Goal: Find contact information: Find contact information

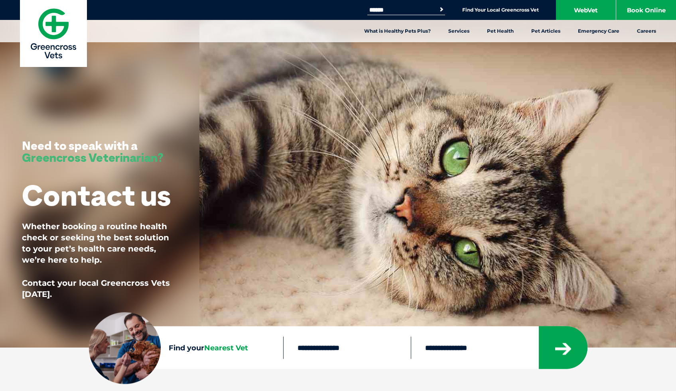
click at [309, 349] on input "text" at bounding box center [347, 347] width 128 height 22
type input "****"
click at [439, 354] on select "**********" at bounding box center [475, 347] width 128 height 22
select select "**"
click at [578, 346] on button "submit" at bounding box center [563, 347] width 49 height 43
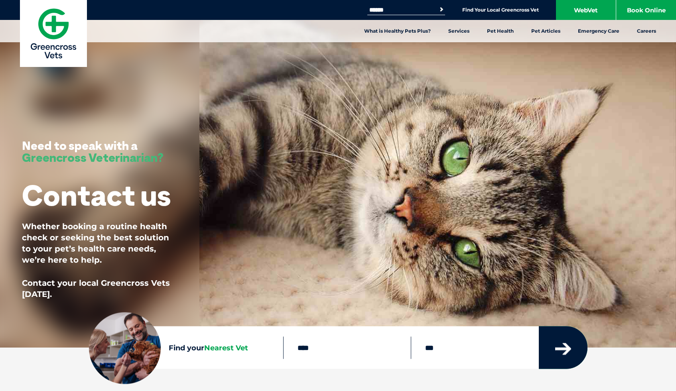
click at [574, 345] on button "submit" at bounding box center [563, 347] width 49 height 43
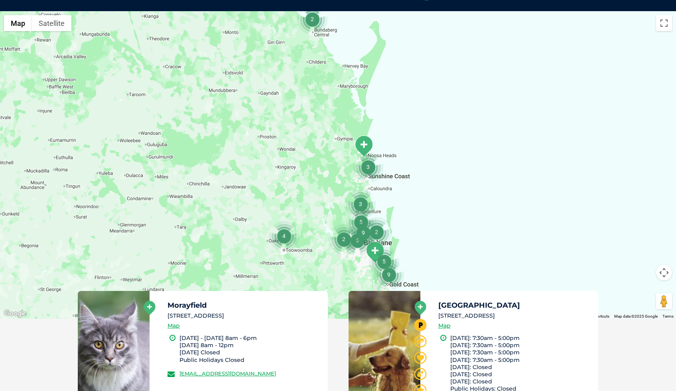
scroll to position [184, 0]
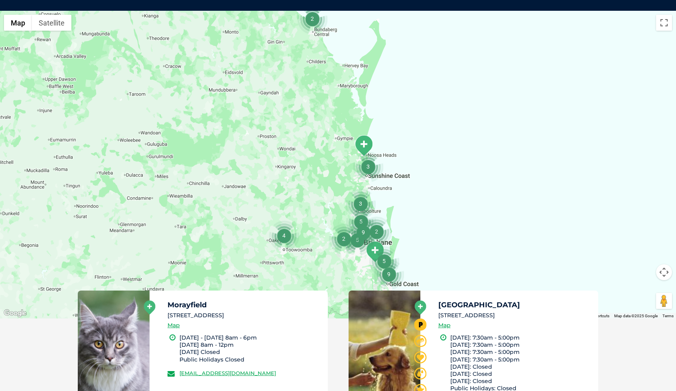
click at [344, 215] on div at bounding box center [338, 165] width 676 height 308
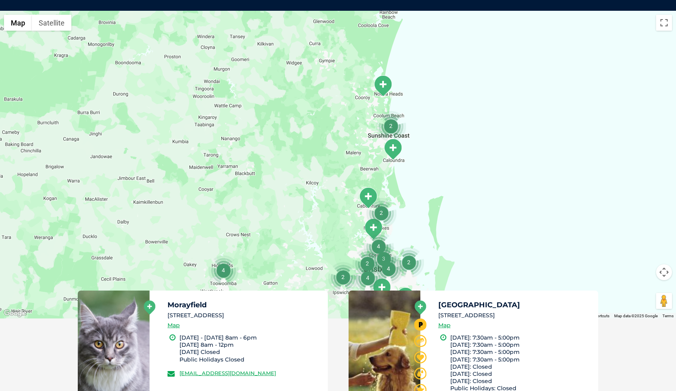
click at [371, 196] on img "Morayfield" at bounding box center [368, 198] width 20 height 22
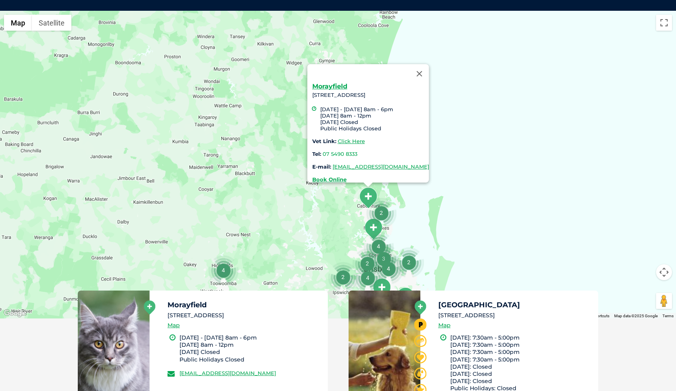
click at [393, 222] on img "2" at bounding box center [381, 213] width 30 height 30
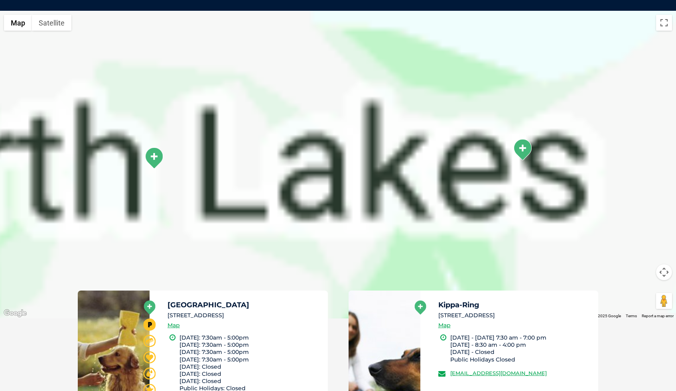
click at [393, 222] on div "To navigate, press the arrow keys. Morayfield 170 Morayfield Road, Morayfield, …" at bounding box center [338, 165] width 676 height 308
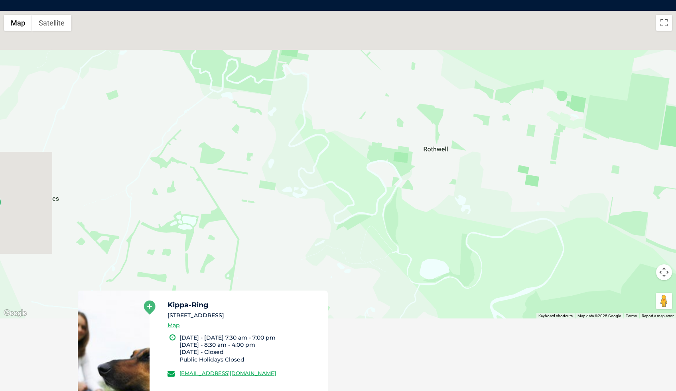
drag, startPoint x: 342, startPoint y: 196, endPoint x: 414, endPoint y: 271, distance: 104.3
click at [412, 270] on div "To navigate, press the arrow keys. Morayfield 170 Morayfield Road, Morayfield, …" at bounding box center [338, 165] width 676 height 308
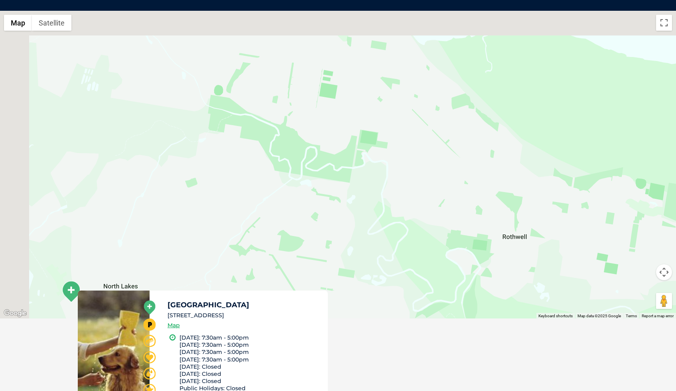
drag, startPoint x: 368, startPoint y: 205, endPoint x: 419, endPoint y: 271, distance: 83.4
click at [421, 273] on div "To navigate, press the arrow keys. Morayfield 170 Morayfield Road, Morayfield, …" at bounding box center [338, 165] width 676 height 308
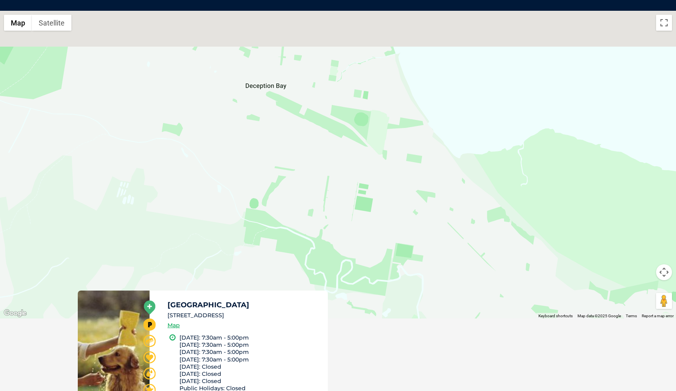
drag, startPoint x: 336, startPoint y: 221, endPoint x: 365, endPoint y: 305, distance: 88.6
click at [366, 306] on div "← Move left → Move right ↑ Move up ↓ Move down + Zoom in - Zoom out Home Jump l…" at bounding box center [338, 259] width 676 height 496
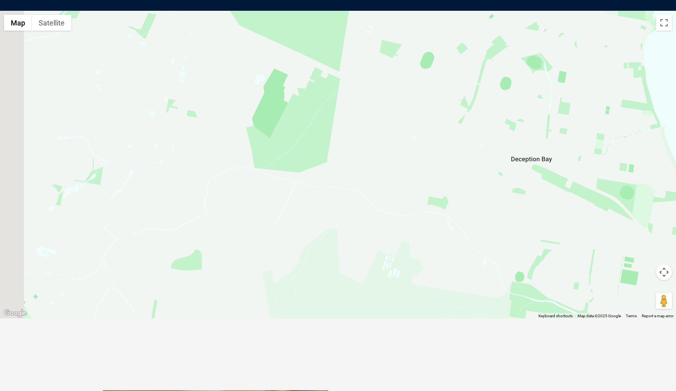
drag, startPoint x: 293, startPoint y: 194, endPoint x: 552, endPoint y: 250, distance: 265.0
click at [552, 250] on div "To navigate, press the arrow keys. Morayfield 170 Morayfield Road, Morayfield, …" at bounding box center [338, 165] width 676 height 308
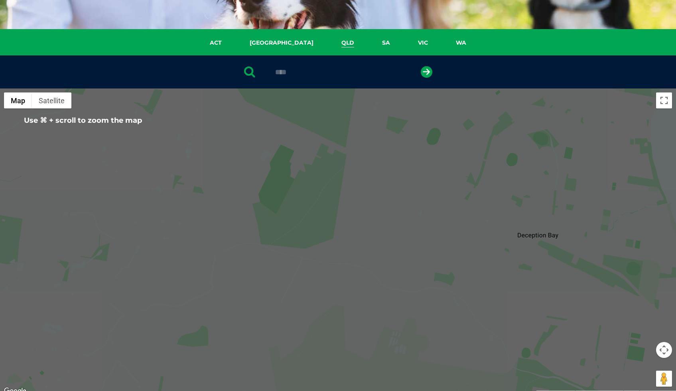
scroll to position [87, 0]
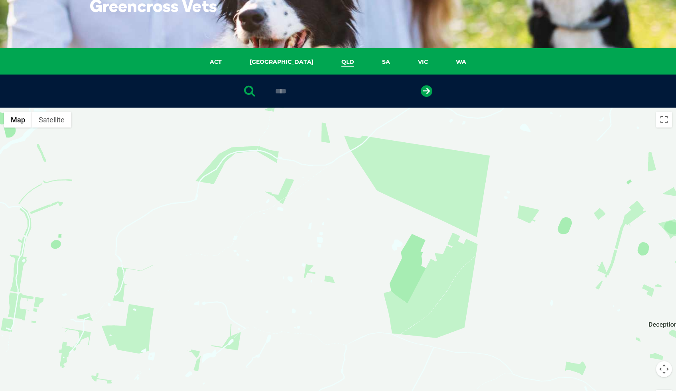
drag, startPoint x: 188, startPoint y: 244, endPoint x: 318, endPoint y: 335, distance: 159.1
click at [320, 337] on div "To navigate, press the arrow keys. Morayfield 170 Morayfield Road, Morayfield, …" at bounding box center [338, 262] width 676 height 308
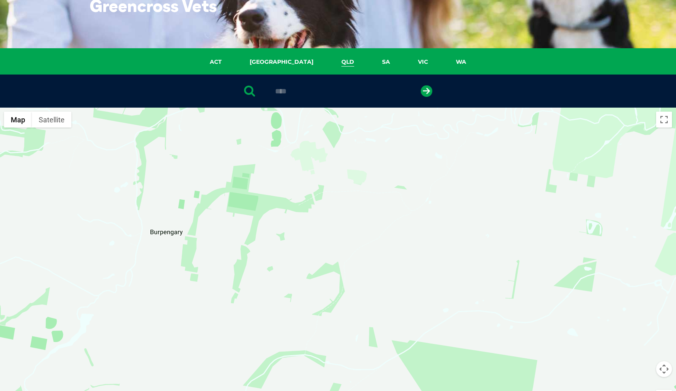
drag, startPoint x: 253, startPoint y: 197, endPoint x: 299, endPoint y: 375, distance: 184.5
click at [299, 375] on div "To navigate, press the arrow keys. Morayfield 170 Morayfield Road, Morayfield, …" at bounding box center [338, 262] width 676 height 308
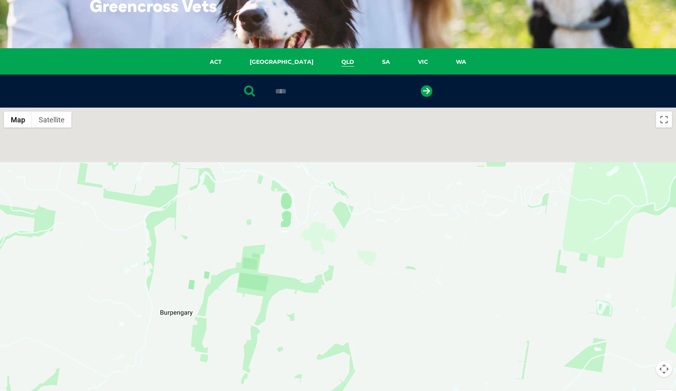
drag, startPoint x: 237, startPoint y: 280, endPoint x: 249, endPoint y: 370, distance: 90.5
click at [249, 370] on div "To navigate, press the arrow keys. Morayfield 170 Morayfield Road, Morayfield, …" at bounding box center [338, 262] width 676 height 308
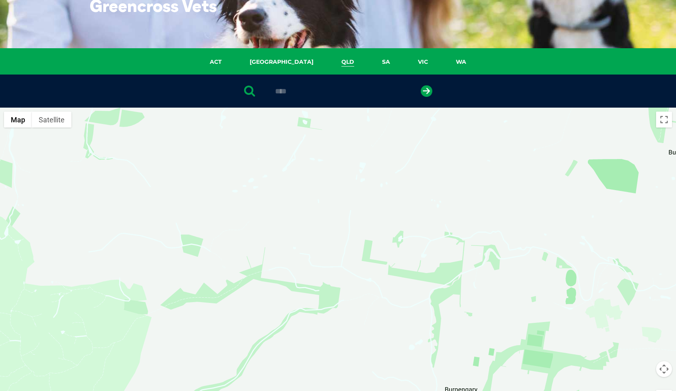
drag, startPoint x: 173, startPoint y: 195, endPoint x: 456, endPoint y: 263, distance: 291.1
click at [456, 263] on div "To navigate, press the arrow keys. Morayfield 170 Morayfield Road, Morayfield, …" at bounding box center [338, 262] width 676 height 308
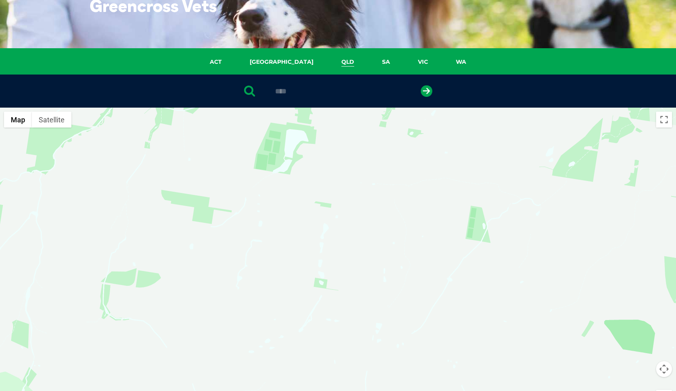
drag, startPoint x: 317, startPoint y: 211, endPoint x: 330, endPoint y: 363, distance: 152.5
click at [330, 363] on div "To navigate, press the arrow keys. Morayfield 170 Morayfield Road, Morayfield, …" at bounding box center [338, 262] width 676 height 308
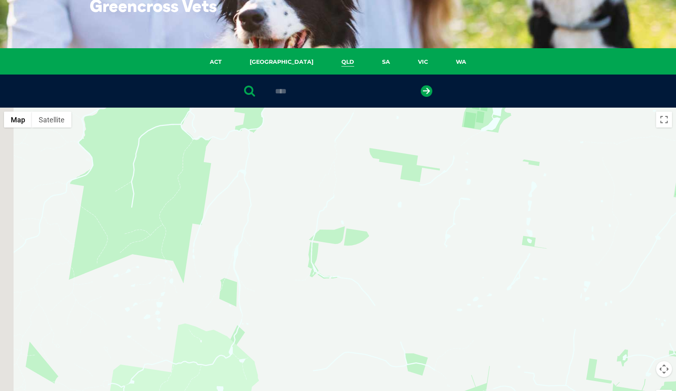
drag, startPoint x: 230, startPoint y: 331, endPoint x: 438, endPoint y: 287, distance: 212.6
click at [439, 288] on div "To navigate, press the arrow keys. Morayfield 170 Morayfield Road, Morayfield, …" at bounding box center [338, 262] width 676 height 308
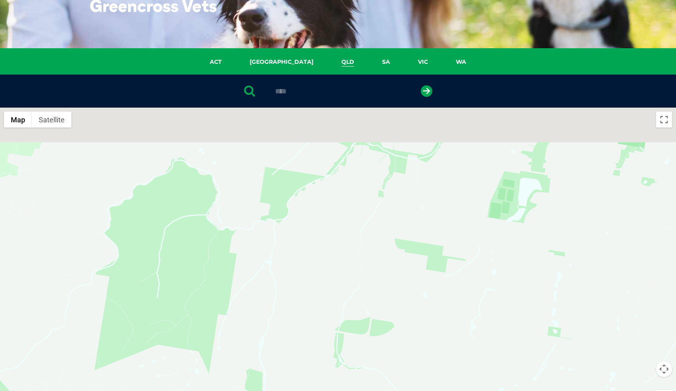
drag, startPoint x: 396, startPoint y: 219, endPoint x: 428, endPoint y: 344, distance: 128.8
click at [428, 344] on div "To navigate, press the arrow keys. Morayfield 170 Morayfield Road, Morayfield, …" at bounding box center [338, 262] width 676 height 308
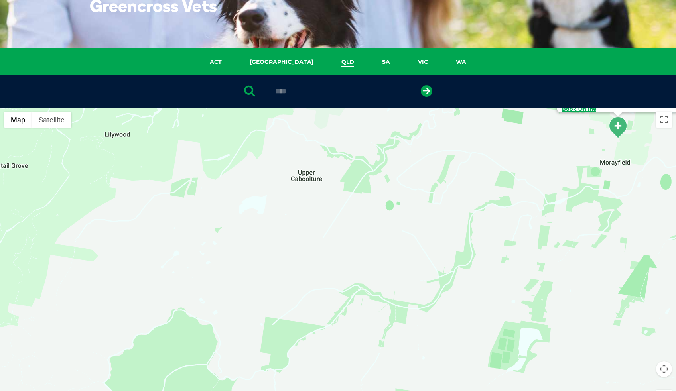
drag, startPoint x: 326, startPoint y: 231, endPoint x: 319, endPoint y: 352, distance: 120.6
click at [320, 352] on div "To navigate, press the arrow keys. Morayfield 170 Morayfield Road, Morayfield, …" at bounding box center [338, 262] width 676 height 308
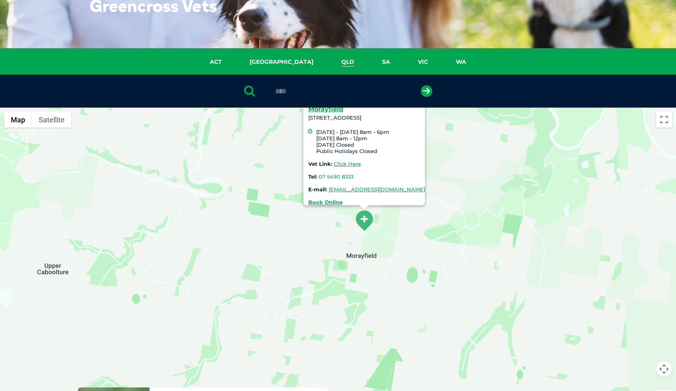
drag, startPoint x: 495, startPoint y: 285, endPoint x: 238, endPoint y: 376, distance: 273.3
click at [240, 381] on div "To navigate, press the arrow keys. Morayfield 170 Morayfield Road, Morayfield, …" at bounding box center [338, 262] width 676 height 308
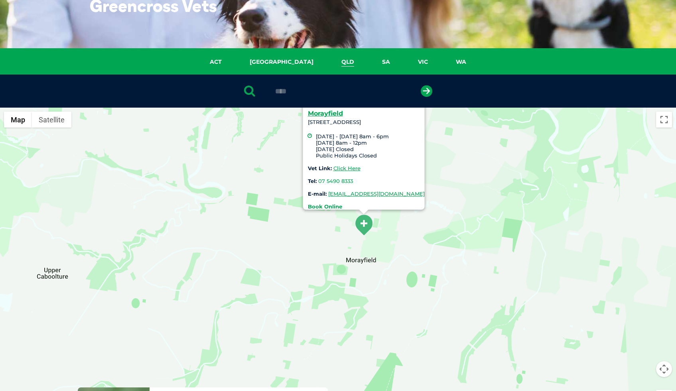
click at [307, 203] on strong "Book Online" at bounding box center [324, 206] width 34 height 6
click at [333, 165] on link "Click Here" at bounding box center [346, 168] width 27 height 6
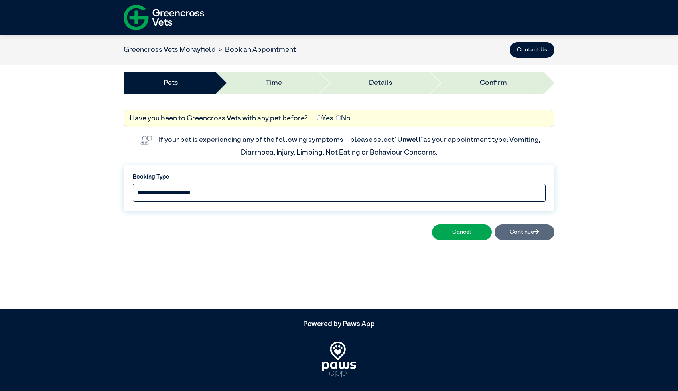
click at [281, 193] on select "**********" at bounding box center [339, 193] width 413 height 18
select select "*****"
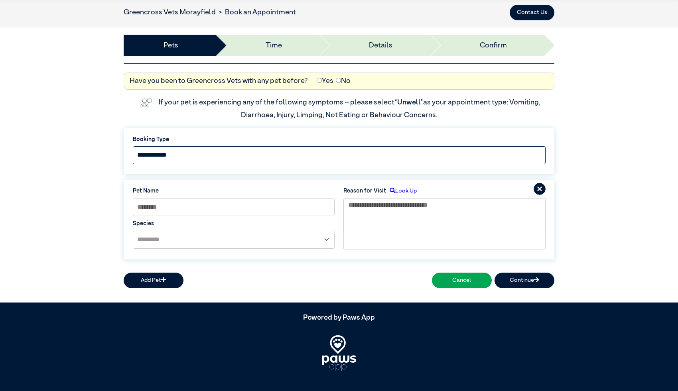
scroll to position [45, 0]
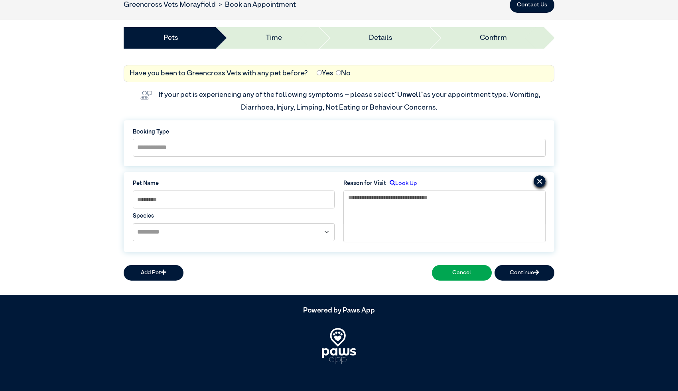
click at [537, 182] on icon at bounding box center [539, 181] width 12 height 12
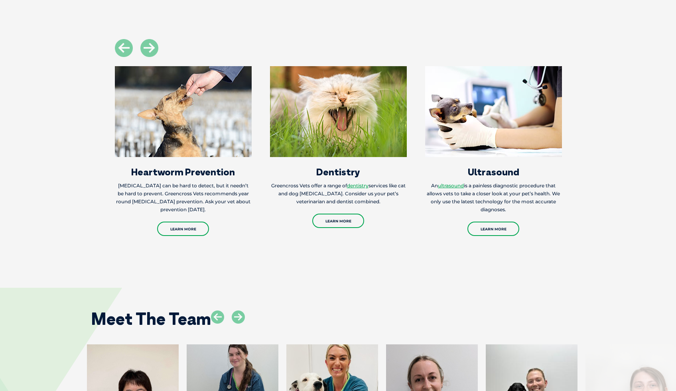
scroll to position [1133, 0]
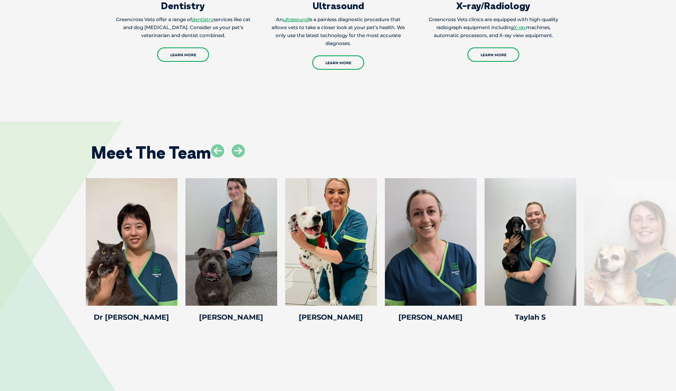
drag, startPoint x: 585, startPoint y: 297, endPoint x: 533, endPoint y: 316, distance: 55.5
click at [533, 316] on div "Meet The Team Dr. Brian S Dr. Brian S Veterinarian Dr. Brian Starkey has over 3…" at bounding box center [338, 227] width 676 height 259
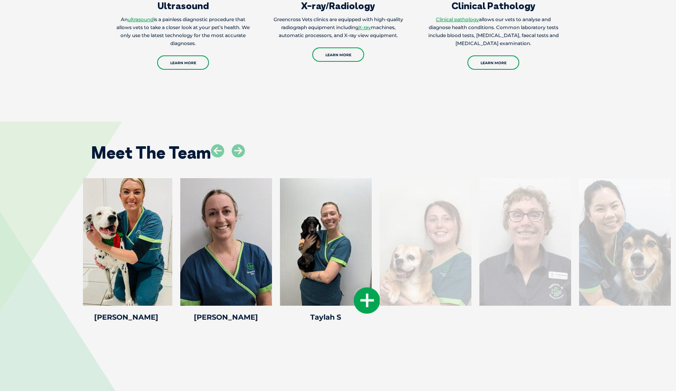
drag, startPoint x: 535, startPoint y: 256, endPoint x: 283, endPoint y: 295, distance: 254.5
click at [298, 295] on div "Taylah S Taylah S Taylah started as an intern in 2022 and has a big passion for…" at bounding box center [326, 251] width 100 height 147
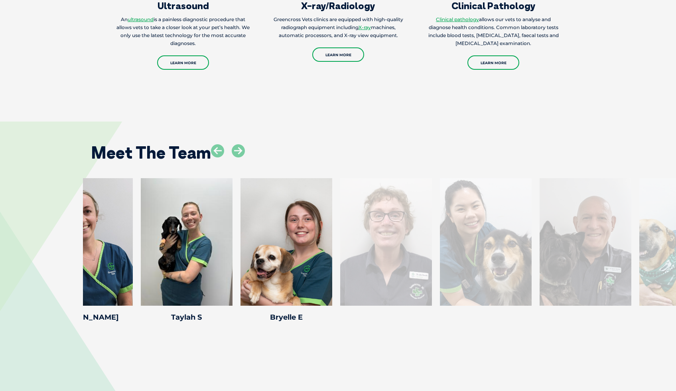
drag, startPoint x: 657, startPoint y: 220, endPoint x: 413, endPoint y: 280, distance: 251.1
click at [415, 280] on div at bounding box center [386, 242] width 92 height 128
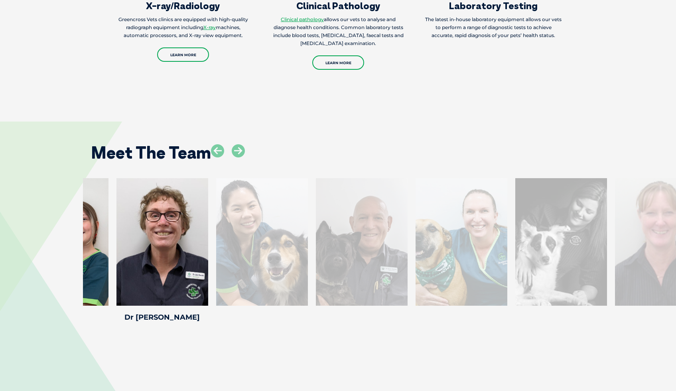
drag, startPoint x: 612, startPoint y: 240, endPoint x: 243, endPoint y: 299, distance: 373.8
click at [243, 299] on div "Dr. Emily Dr. Emily" at bounding box center [262, 251] width 100 height 147
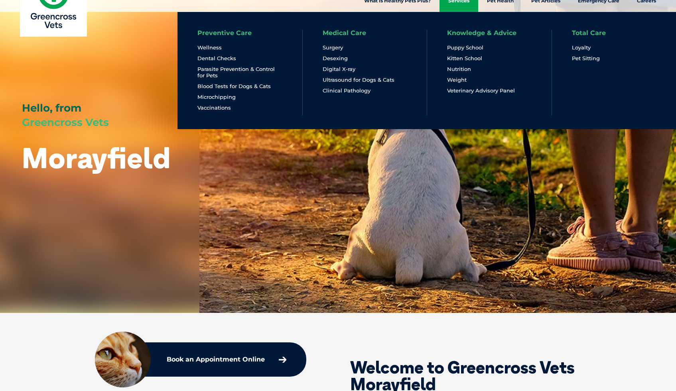
scroll to position [0, 0]
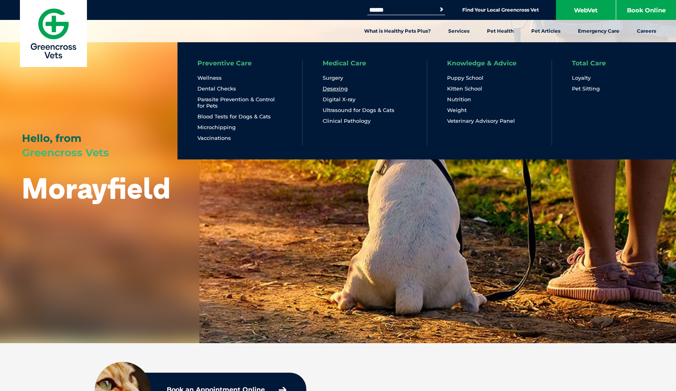
click at [332, 88] on link "Desexing" at bounding box center [334, 88] width 25 height 7
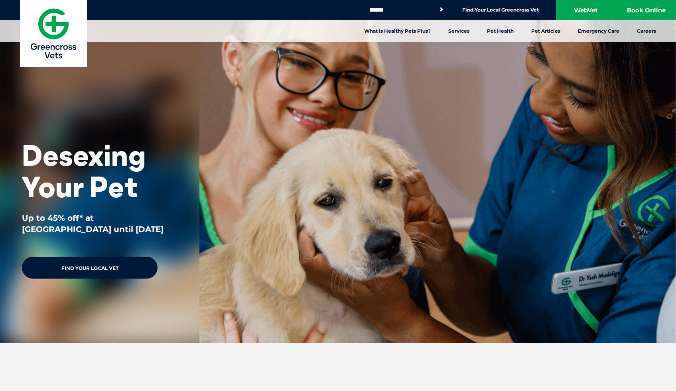
click at [106, 274] on link "Find Your Local Vet" at bounding box center [90, 268] width 136 height 22
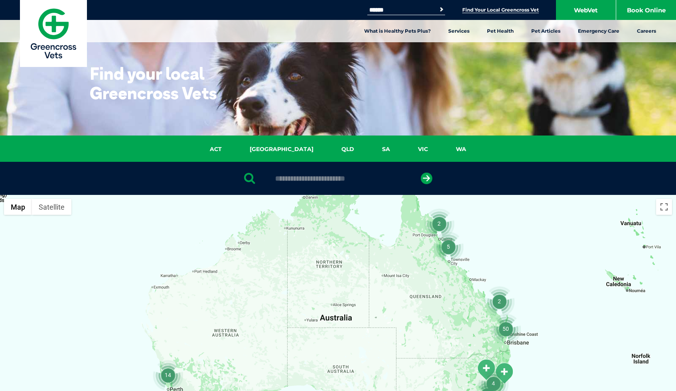
click at [491, 323] on img "50" at bounding box center [505, 329] width 30 height 30
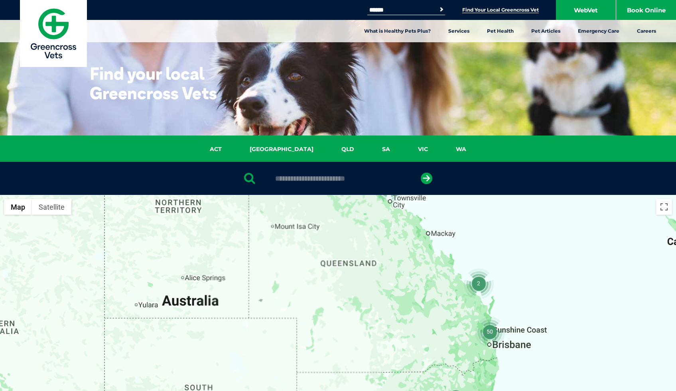
click at [491, 323] on div "To navigate, press the arrow keys." at bounding box center [338, 349] width 676 height 308
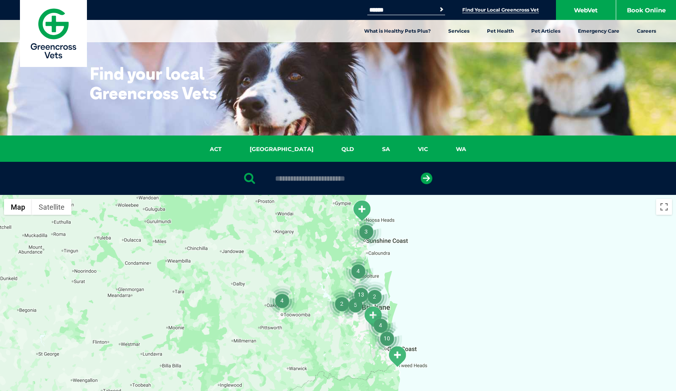
drag, startPoint x: 319, startPoint y: 320, endPoint x: 319, endPoint y: 261, distance: 59.4
click at [319, 261] on div "To navigate, press the arrow keys." at bounding box center [338, 349] width 676 height 308
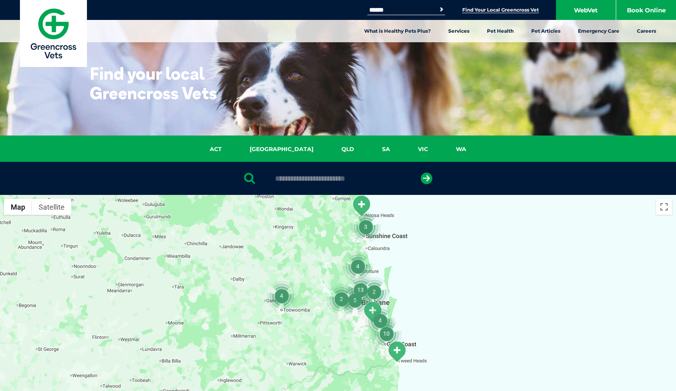
click at [342, 279] on img "4" at bounding box center [357, 266] width 30 height 30
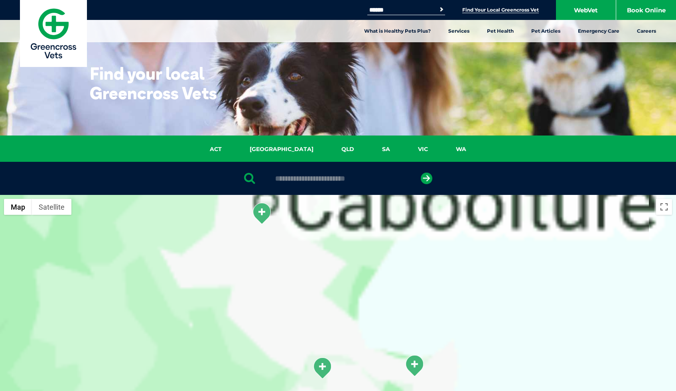
click at [342, 279] on div "To navigate, press the arrow keys." at bounding box center [338, 349] width 676 height 308
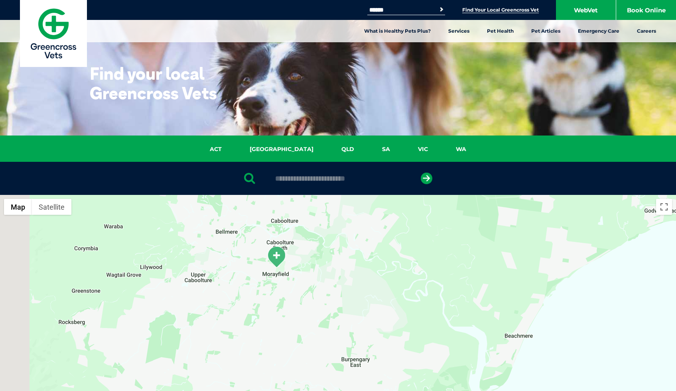
drag, startPoint x: 347, startPoint y: 293, endPoint x: 442, endPoint y: 391, distance: 135.9
click at [442, 391] on div "To navigate, press the arrow keys." at bounding box center [338, 349] width 676 height 308
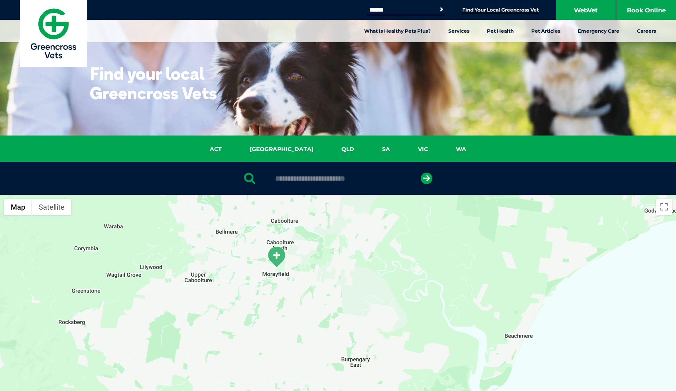
click at [274, 252] on img "Morayfield" at bounding box center [276, 257] width 20 height 22
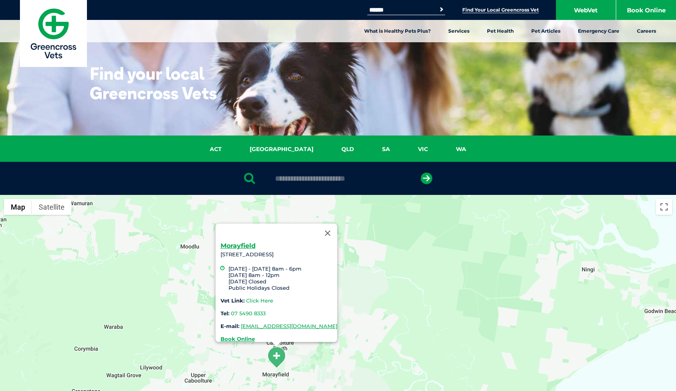
click at [246, 297] on link "Click Here" at bounding box center [259, 300] width 27 height 6
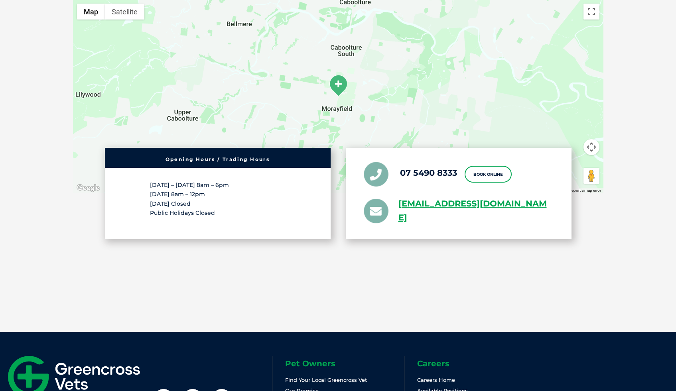
scroll to position [1588, 0]
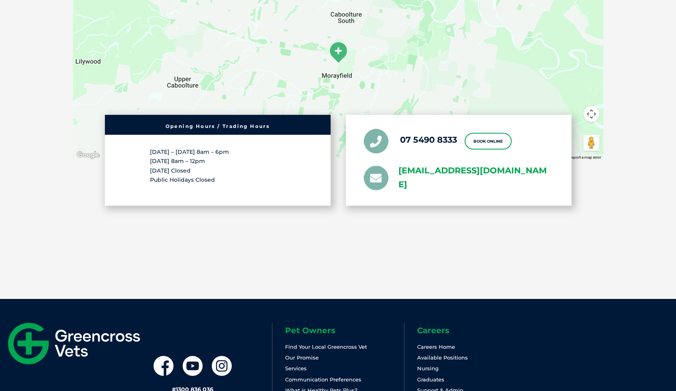
click at [429, 164] on link "[EMAIL_ADDRESS][DOMAIN_NAME]" at bounding box center [475, 178] width 155 height 28
click at [401, 167] on link "[EMAIL_ADDRESS][DOMAIN_NAME]" at bounding box center [475, 178] width 155 height 28
click at [434, 164] on link "[EMAIL_ADDRESS][DOMAIN_NAME]" at bounding box center [475, 178] width 155 height 28
drag, startPoint x: 394, startPoint y: 151, endPoint x: 466, endPoint y: 171, distance: 75.1
click at [466, 171] on li "[EMAIL_ADDRESS][DOMAIN_NAME]" at bounding box center [459, 178] width 190 height 28
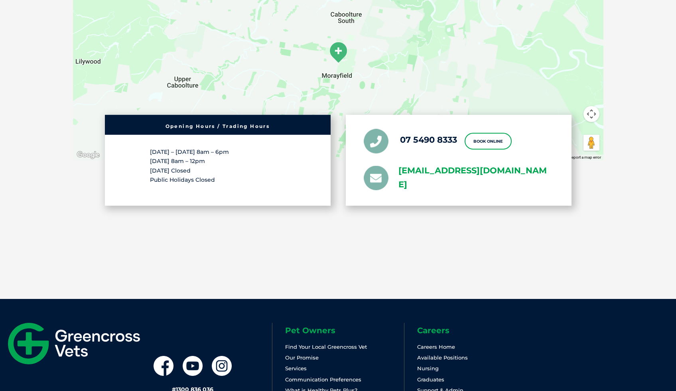
copy link "[EMAIL_ADDRESS][DOMAIN_NAME]"
